Goal: Task Accomplishment & Management: Use online tool/utility

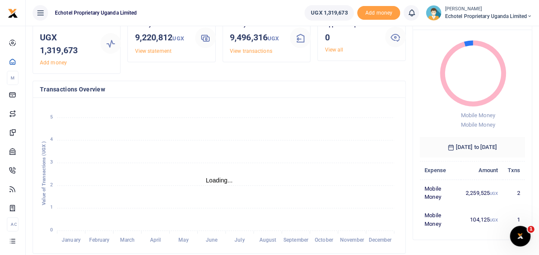
scroll to position [42, 0]
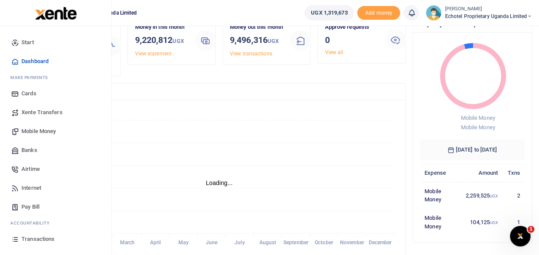
click at [32, 240] on span "Transactions" at bounding box center [37, 239] width 33 height 9
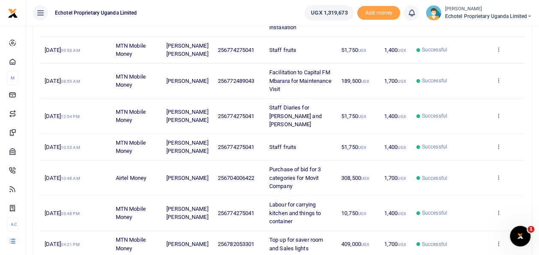
scroll to position [257, 0]
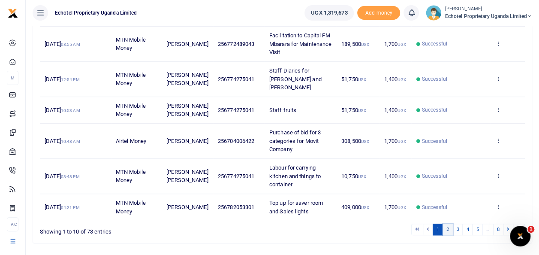
click at [450, 224] on link "2" at bounding box center [448, 230] width 10 height 12
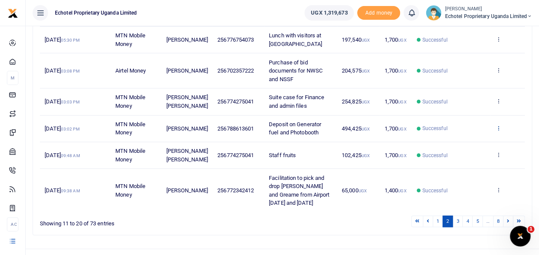
click at [500, 131] on icon at bounding box center [499, 128] width 6 height 6
click at [461, 148] on link "View details" at bounding box center [467, 150] width 68 height 12
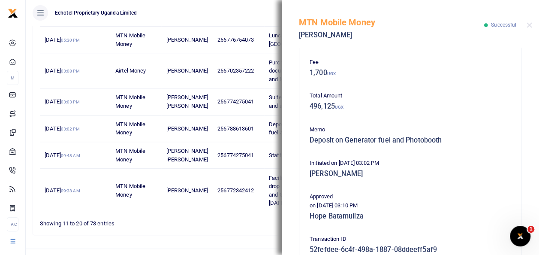
scroll to position [215, 0]
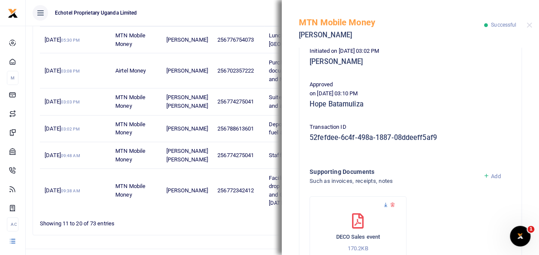
click at [385, 204] on icon at bounding box center [386, 205] width 6 height 6
